Goal: Task Accomplishment & Management: Use online tool/utility

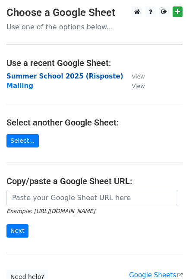
click at [50, 77] on strong "Summer School 2025 (Risposte)" at bounding box center [64, 77] width 117 height 8
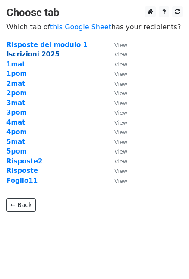
click at [42, 51] on strong "Iscrizioni 2025" at bounding box center [32, 55] width 53 height 8
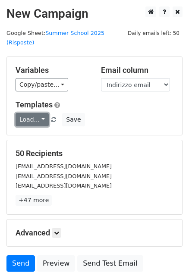
click at [40, 113] on link "Load..." at bounding box center [32, 119] width 33 height 13
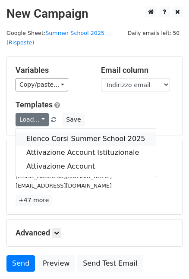
click at [51, 132] on link "Elenco Corsi Summer School 2025" at bounding box center [86, 139] width 140 height 14
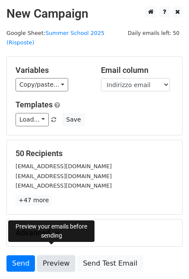
click at [60, 256] on link "Preview" at bounding box center [56, 264] width 38 height 16
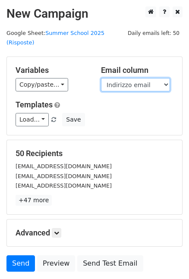
click at [148, 78] on select "Informazioni cronologiche Indirizzo email Cognome Nome Lun1 Lun2 Mar1 Ma2 Mer1 …" at bounding box center [135, 84] width 69 height 13
drag, startPoint x: 149, startPoint y: 75, endPoint x: 142, endPoint y: 75, distance: 6.9
click at [149, 78] on select "Informazioni cronologiche Indirizzo email Cognome Nome Lun1 Lun2 Mar1 Ma2 Mer1 …" at bounding box center [135, 84] width 69 height 13
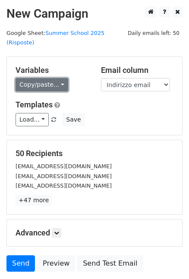
click at [52, 78] on link "Copy/paste..." at bounding box center [42, 84] width 53 height 13
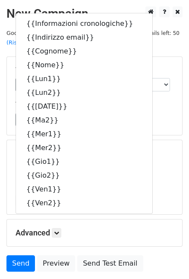
click at [157, 140] on div "50 Recipients musta.ilaria@studenti.nattabg.edu.it frosio.francesco@studenti.na…" at bounding box center [94, 177] width 175 height 74
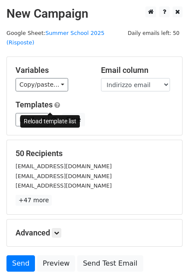
click at [51, 117] on link at bounding box center [54, 120] width 7 height 6
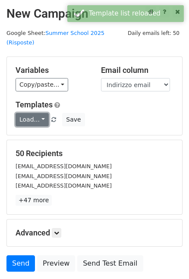
drag, startPoint x: 47, startPoint y: 111, endPoint x: 38, endPoint y: 111, distance: 9.5
click at [38, 113] on link "Load..." at bounding box center [32, 119] width 33 height 13
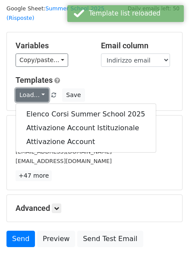
scroll to position [12, 0]
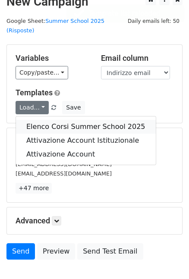
click at [51, 120] on link "Elenco Corsi Summer School 2025" at bounding box center [86, 127] width 140 height 14
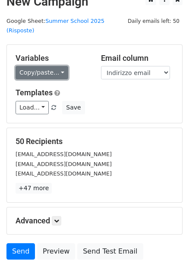
click at [56, 66] on link "Copy/paste..." at bounding box center [42, 72] width 53 height 13
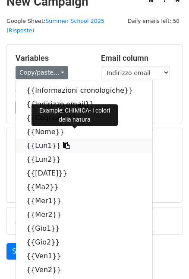
click at [40, 139] on link "{{Lun1}}" at bounding box center [84, 146] width 136 height 14
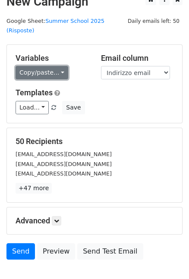
click at [58, 66] on link "Copy/paste..." at bounding box center [42, 72] width 53 height 13
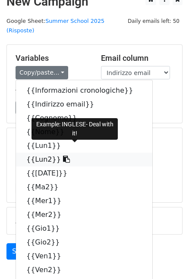
click at [63, 156] on icon at bounding box center [66, 159] width 7 height 7
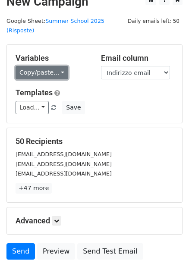
click at [59, 66] on link "Copy/paste..." at bounding box center [42, 72] width 53 height 13
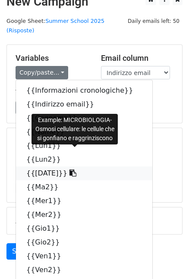
click at [70, 170] on icon at bounding box center [73, 173] width 7 height 7
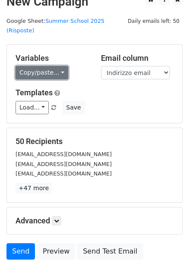
click at [56, 66] on link "Copy/paste..." at bounding box center [42, 72] width 53 height 13
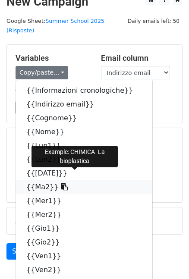
drag, startPoint x: 38, startPoint y: 177, endPoint x: 53, endPoint y: 175, distance: 14.4
click at [61, 184] on icon at bounding box center [64, 187] width 7 height 7
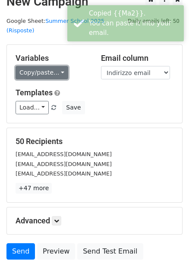
click at [54, 66] on link "Copy/paste..." at bounding box center [42, 72] width 53 height 13
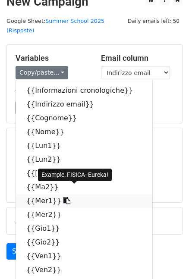
click at [63, 197] on icon at bounding box center [66, 200] width 7 height 7
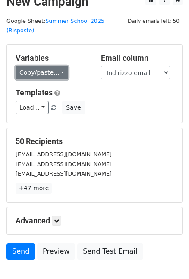
click at [58, 66] on link "Copy/paste..." at bounding box center [42, 72] width 53 height 13
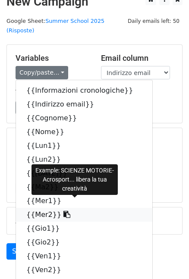
click at [63, 211] on icon at bounding box center [66, 214] width 7 height 7
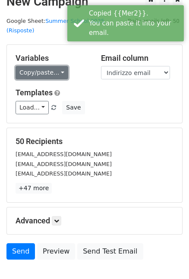
click at [57, 66] on link "Copy/paste..." at bounding box center [42, 72] width 53 height 13
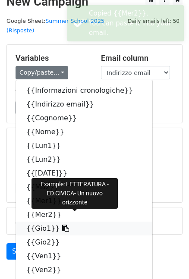
click at [62, 225] on icon at bounding box center [65, 228] width 7 height 7
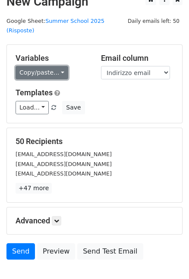
click at [56, 66] on link "Copy/paste..." at bounding box center [42, 72] width 53 height 13
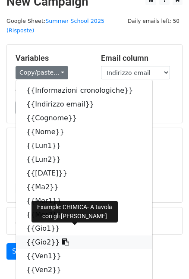
click at [62, 239] on icon at bounding box center [65, 242] width 7 height 7
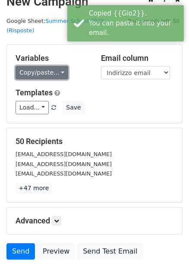
click at [57, 66] on link "Copy/paste..." at bounding box center [42, 72] width 53 height 13
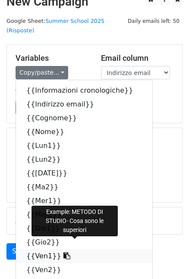
click at [63, 253] on icon at bounding box center [66, 256] width 7 height 7
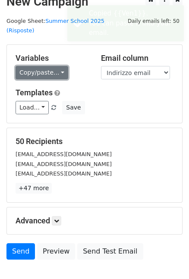
click at [57, 66] on link "Copy/paste..." at bounding box center [42, 72] width 53 height 13
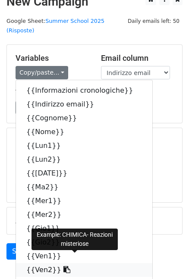
click at [63, 266] on icon at bounding box center [66, 269] width 7 height 7
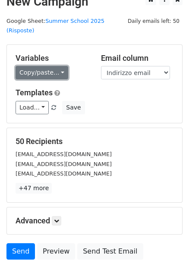
click at [46, 66] on link "Copy/paste..." at bounding box center [42, 72] width 53 height 13
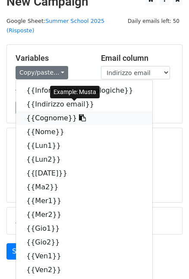
click at [79, 114] on icon at bounding box center [82, 117] width 7 height 7
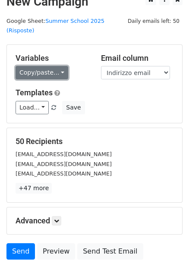
click at [59, 66] on link "Copy/paste..." at bounding box center [42, 72] width 53 height 13
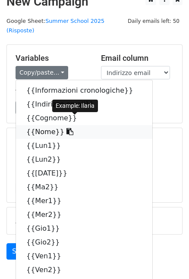
click at [66, 128] on icon at bounding box center [69, 131] width 7 height 7
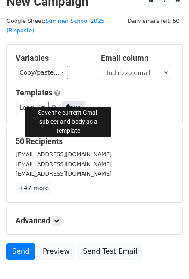
click at [66, 101] on button "Save" at bounding box center [73, 107] width 22 height 13
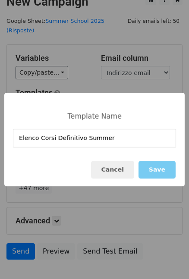
type input "Elenco Corsi Definitivo Summer"
click at [160, 169] on button "Save" at bounding box center [157, 170] width 37 height 18
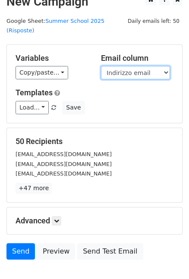
click at [165, 66] on select "Informazioni cronologiche Indirizzo email Cognome Nome Lun1 Lun2 Mar1 Ma2 Mer1 …" at bounding box center [135, 72] width 69 height 13
click at [169, 66] on select "Informazioni cronologiche Indirizzo email Cognome Nome Lun1 Lun2 Mar1 Ma2 Mer1 …" at bounding box center [135, 72] width 69 height 13
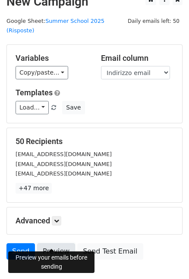
click at [58, 244] on link "Preview" at bounding box center [56, 252] width 38 height 16
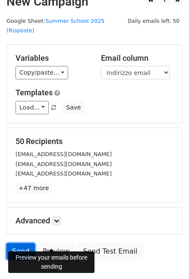
click at [22, 244] on link "Send" at bounding box center [20, 252] width 28 height 16
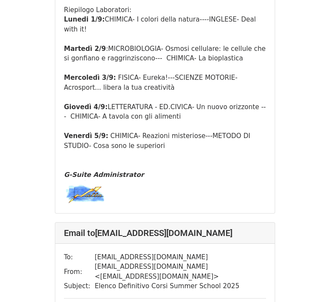
scroll to position [648, 0]
